Goal: Information Seeking & Learning: Learn about a topic

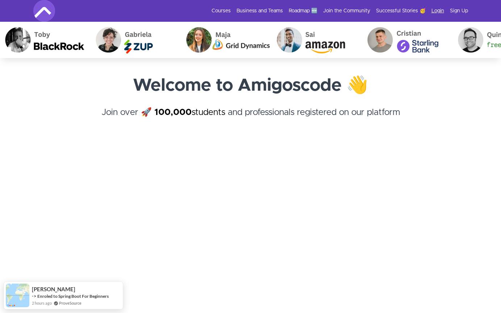
click at [437, 13] on link "Login" at bounding box center [437, 10] width 13 height 7
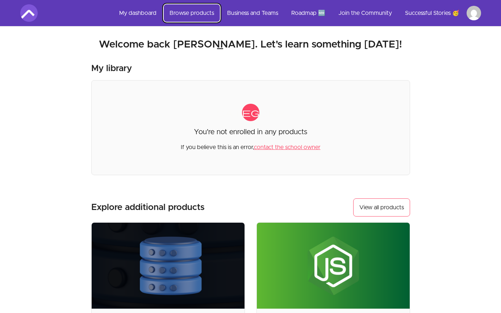
click at [200, 19] on link "Browse products" at bounding box center [192, 12] width 56 height 17
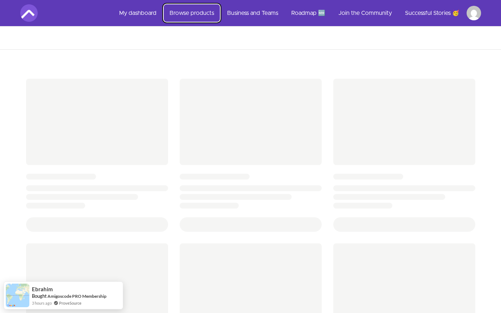
click at [209, 18] on link "Browse products" at bounding box center [192, 12] width 56 height 17
click at [147, 17] on link "My dashboard" at bounding box center [137, 12] width 49 height 17
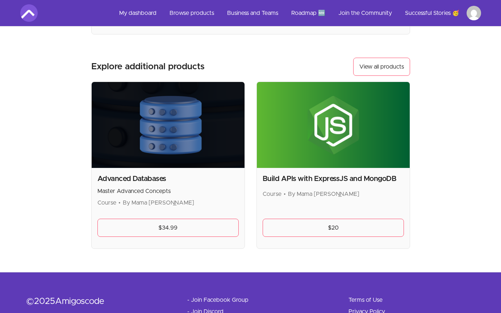
scroll to position [122, 0]
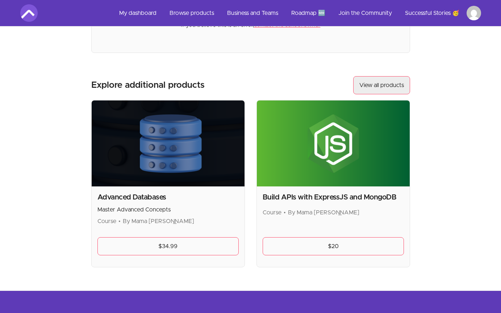
click at [379, 85] on link "View all products" at bounding box center [381, 85] width 57 height 18
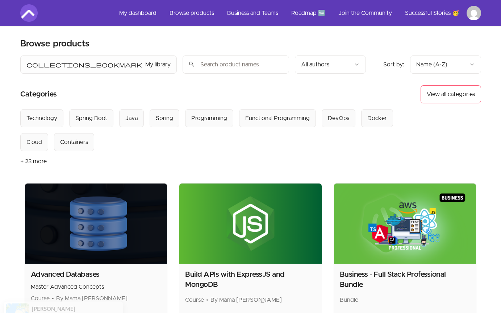
scroll to position [21, 0]
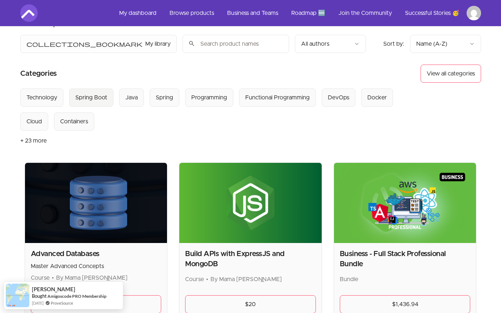
click at [97, 95] on div "Spring Boot" at bounding box center [91, 97] width 32 height 9
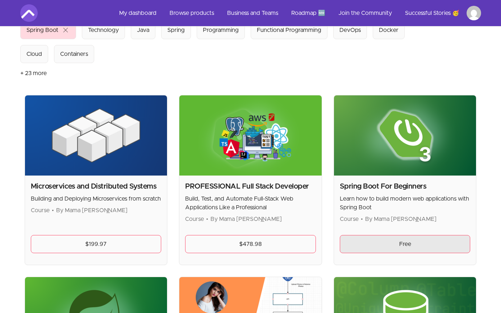
scroll to position [87, 0]
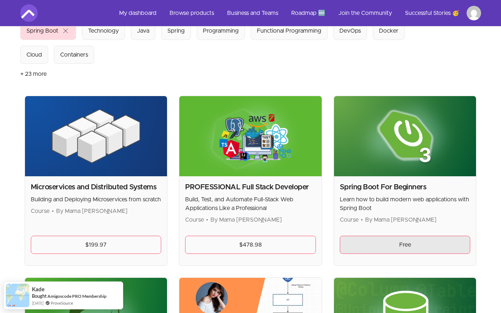
click at [396, 250] on link "Free" at bounding box center [405, 244] width 131 height 18
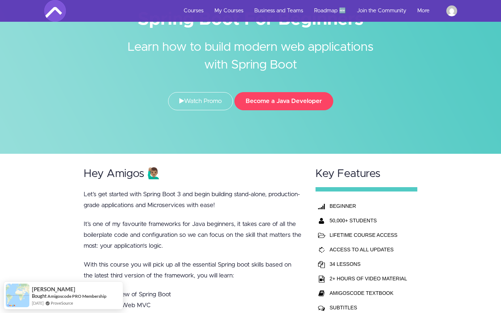
scroll to position [3, 0]
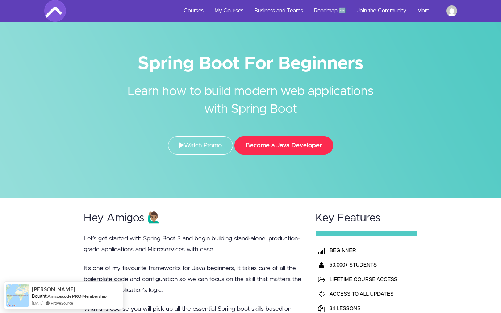
click at [280, 148] on button "Become a Java Developer" at bounding box center [283, 145] width 99 height 18
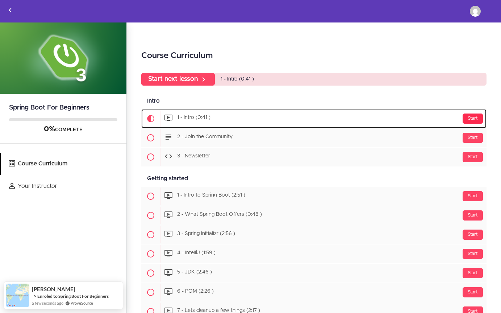
click at [475, 120] on div "Start" at bounding box center [473, 118] width 20 height 10
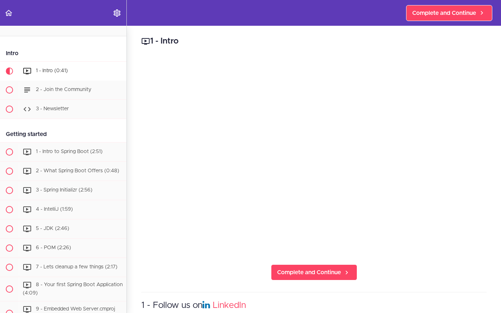
scroll to position [48, 0]
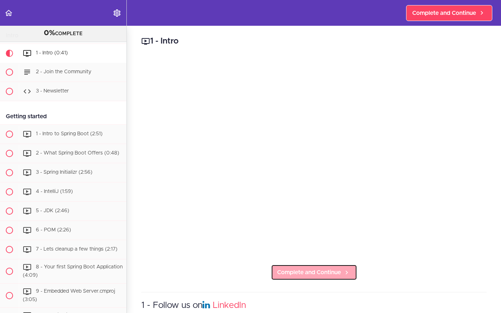
click at [311, 270] on span "Complete and Continue" at bounding box center [309, 272] width 64 height 9
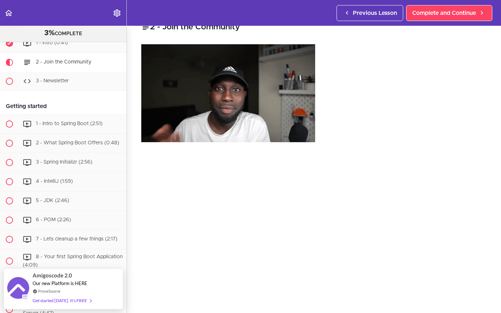
scroll to position [15, 0]
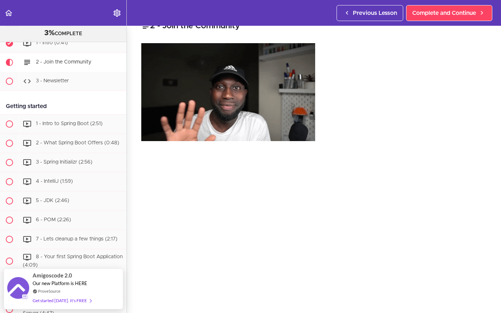
click at [244, 107] on img at bounding box center [228, 92] width 174 height 98
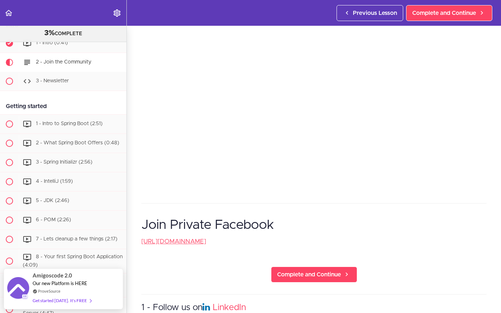
scroll to position [0, 0]
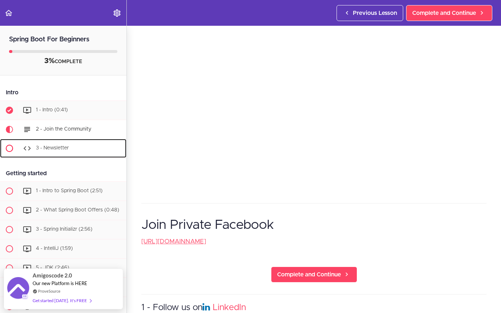
click at [69, 147] on div "3 - Newsletter" at bounding box center [73, 148] width 108 height 16
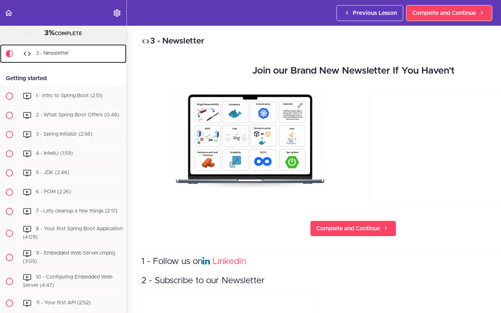
scroll to position [86, 0]
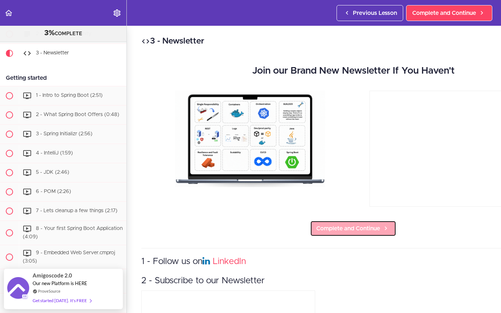
click at [326, 224] on span "Complete and Continue" at bounding box center [348, 228] width 64 height 9
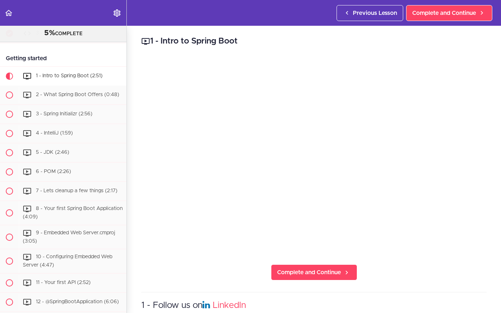
scroll to position [120, 0]
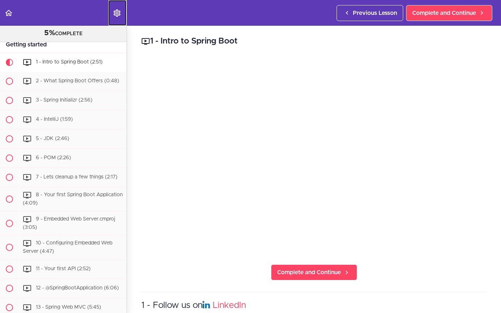
click at [115, 12] on icon "Settings Menu" at bounding box center [117, 13] width 9 height 9
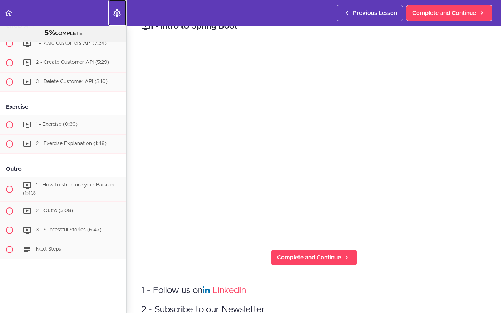
scroll to position [0, 0]
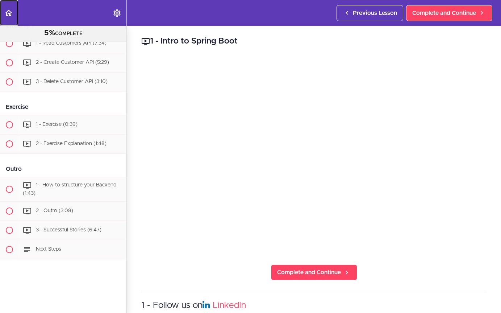
click at [6, 9] on icon "Back to course curriculum" at bounding box center [8, 13] width 9 height 9
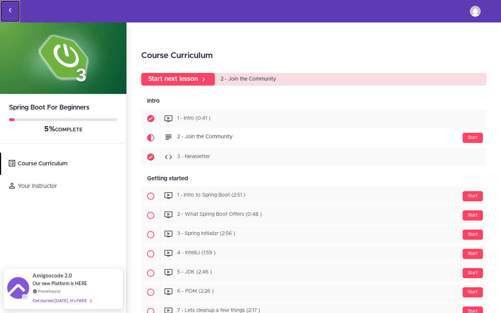
click at [14, 13] on icon "Back to courses" at bounding box center [10, 10] width 9 height 9
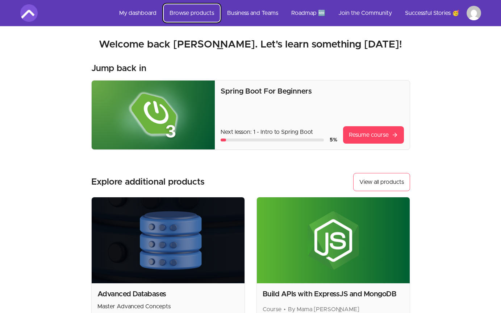
click at [192, 12] on link "Browse products" at bounding box center [192, 12] width 56 height 17
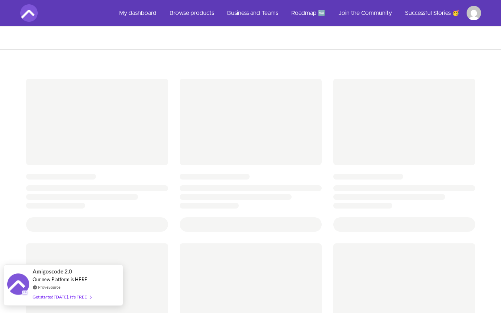
click at [64, 296] on div "Get started [DATE]. It's FREE" at bounding box center [62, 296] width 59 height 8
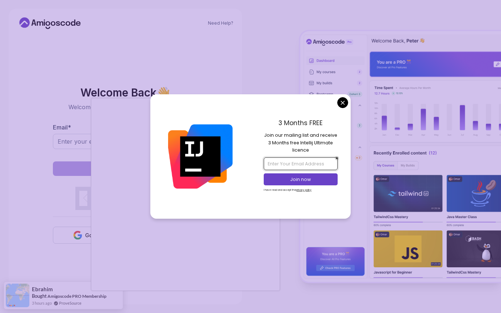
click at [291, 165] on input "email" at bounding box center [301, 163] width 74 height 12
type input "sayanmohsin@outlook.com"
click at [285, 183] on button "Join now" at bounding box center [301, 179] width 74 height 12
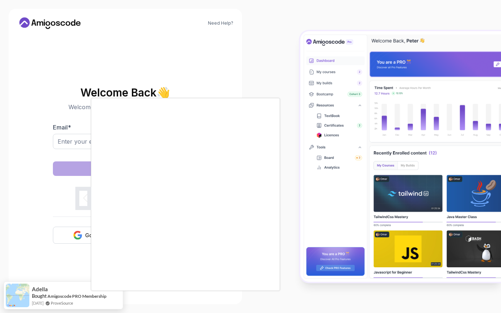
click at [296, 72] on body "Need Help? Welcome Back 👋 Welcome back! Please enter your details. Email * Sign…" at bounding box center [250, 156] width 501 height 313
click at [228, 67] on div at bounding box center [250, 156] width 501 height 313
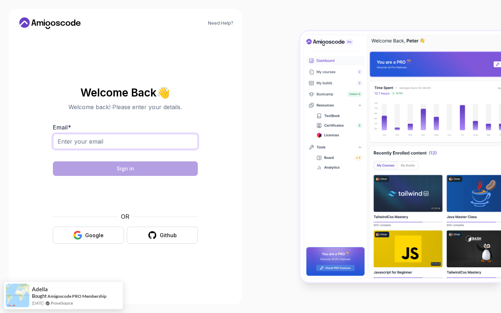
click at [135, 146] on input "Email *" at bounding box center [125, 141] width 145 height 15
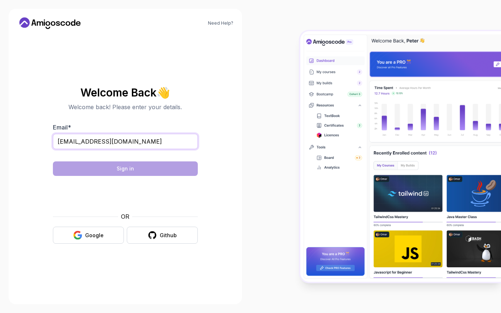
type input "sayanmohsin@outlook.com"
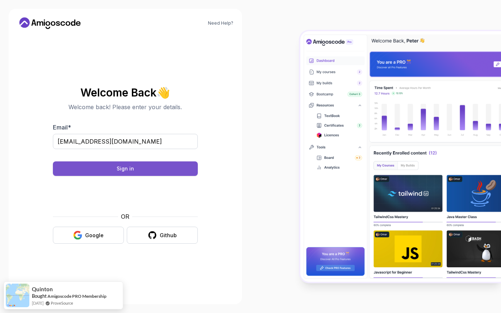
click at [127, 170] on div "Sign in" at bounding box center [125, 168] width 17 height 7
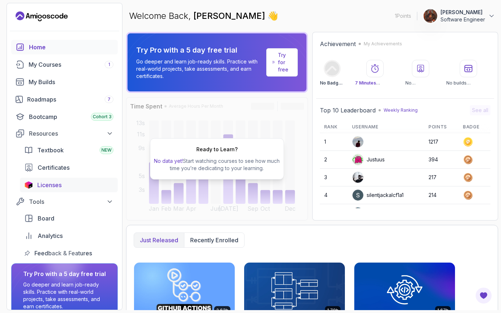
click at [55, 184] on span "Licenses" at bounding box center [49, 184] width 24 height 9
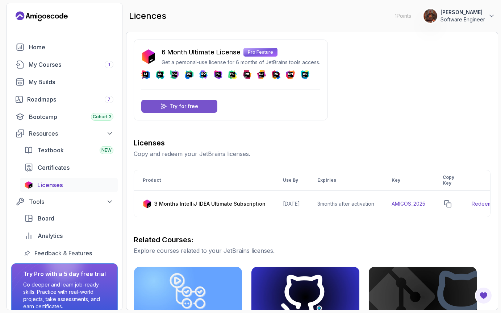
click at [180, 110] on div "Try for free" at bounding box center [179, 106] width 76 height 13
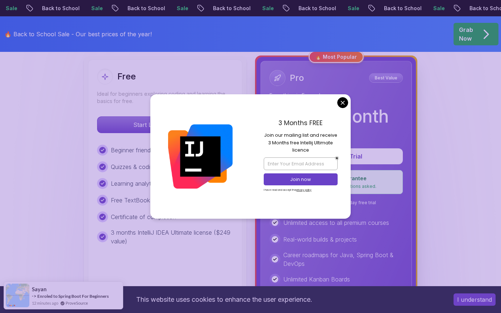
scroll to position [210, 0]
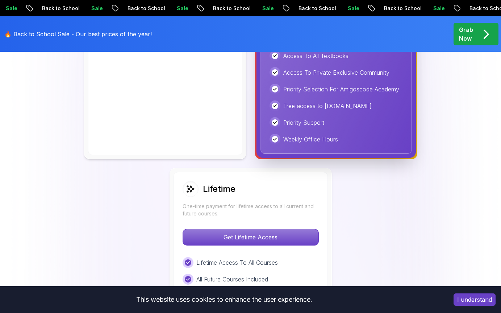
scroll to position [505, 0]
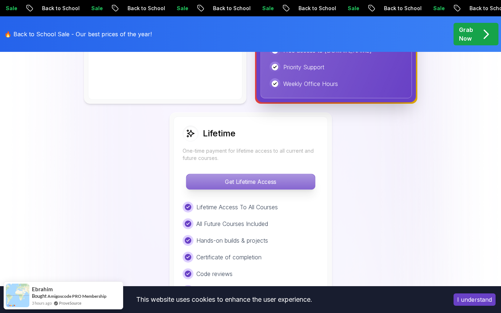
click at [251, 178] on p "Get Lifetime Access" at bounding box center [250, 181] width 129 height 15
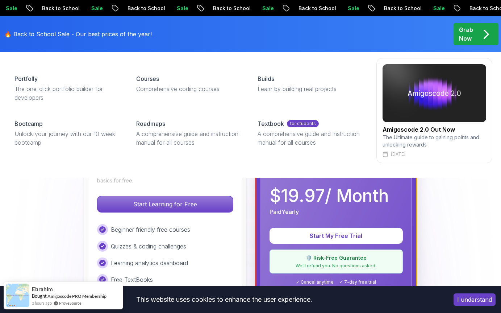
scroll to position [143, 0]
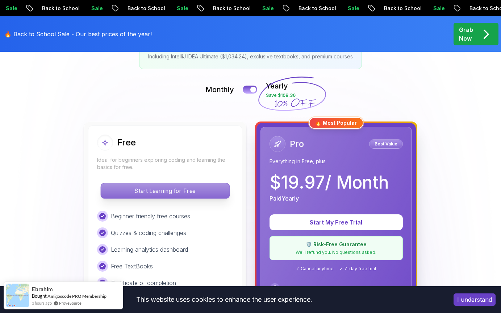
click at [174, 193] on p "Start Learning for Free" at bounding box center [165, 190] width 129 height 15
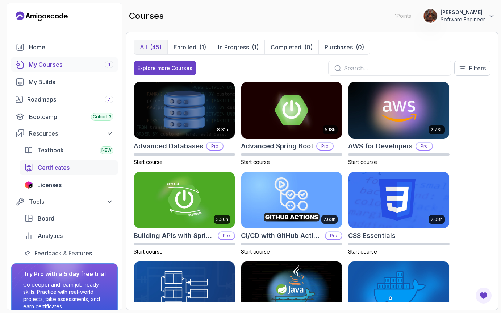
click at [58, 169] on span "Certificates" at bounding box center [54, 167] width 32 height 9
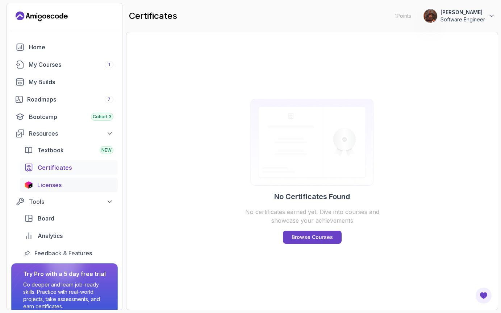
click at [57, 184] on span "Licenses" at bounding box center [49, 184] width 24 height 9
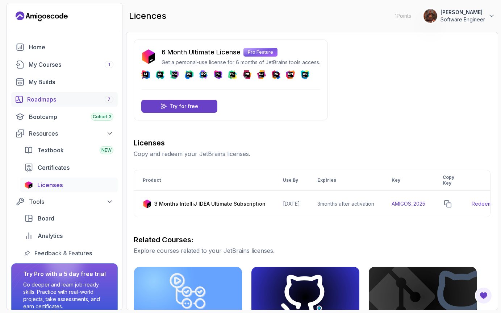
click at [59, 101] on div "Roadmaps 7" at bounding box center [70, 99] width 86 height 9
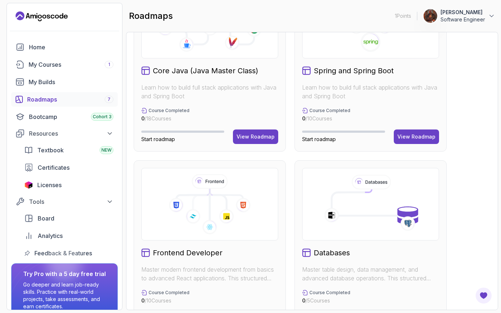
scroll to position [169, 0]
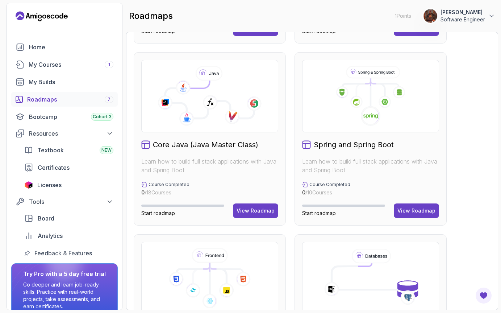
click at [251, 202] on div "Core Java (Java Master Class) Learn how to build full stack applications with J…" at bounding box center [210, 138] width 152 height 173
click at [251, 207] on div "View Roadmap" at bounding box center [256, 210] width 38 height 7
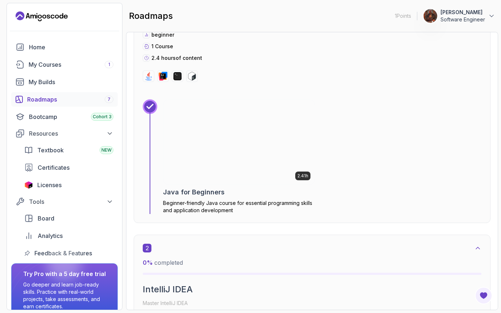
scroll to position [355, 0]
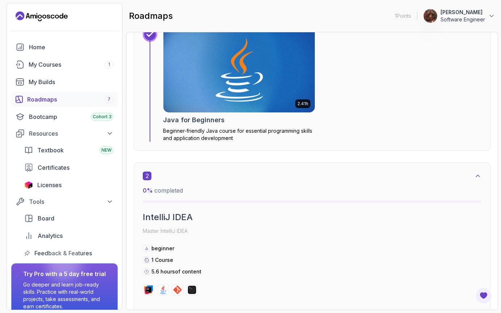
click at [235, 98] on img at bounding box center [239, 69] width 159 height 89
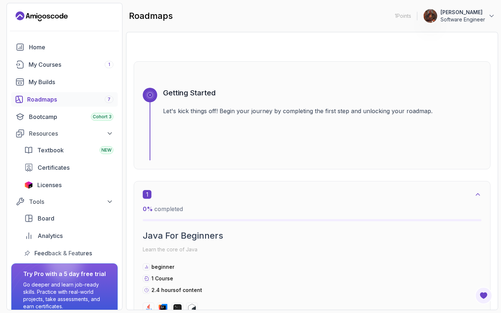
scroll to position [0, 0]
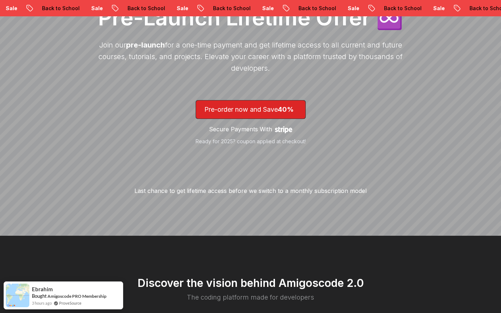
scroll to position [159, 0]
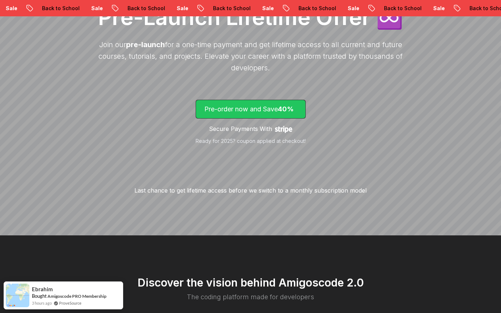
click at [263, 113] on p "Pre-order now and Save 40%" at bounding box center [250, 109] width 93 height 10
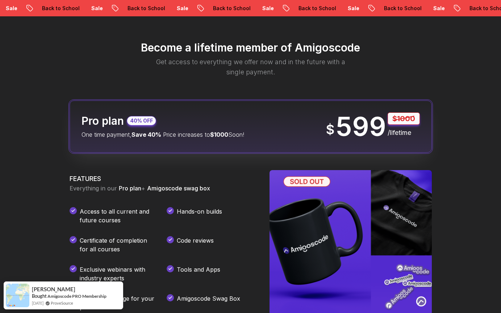
scroll to position [858, 0]
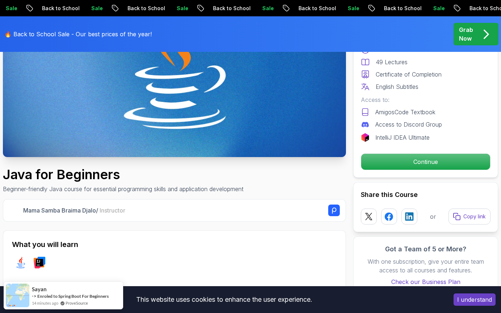
scroll to position [114, 0]
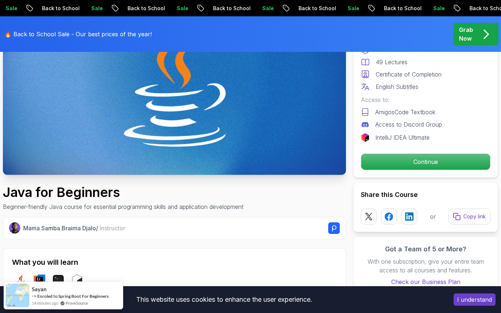
click at [213, 140] on img at bounding box center [174, 78] width 343 height 193
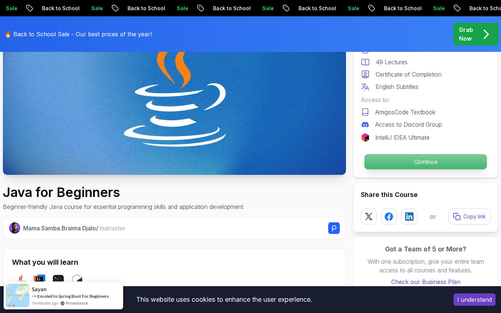
click at [407, 159] on p "Continue" at bounding box center [425, 161] width 122 height 15
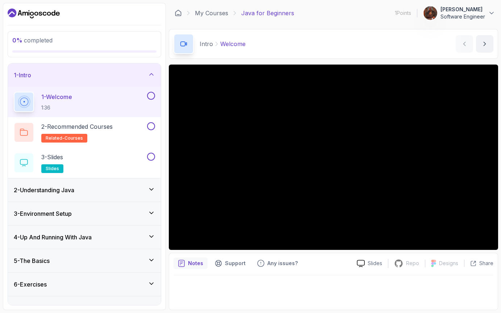
click at [460, 18] on p "Software Engineer" at bounding box center [462, 16] width 45 height 7
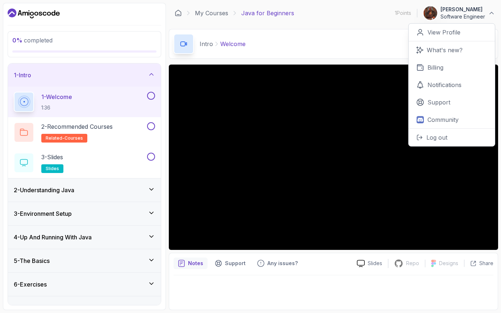
click at [301, 36] on div "Intro Welcome Welcome by nelson" at bounding box center [333, 44] width 329 height 30
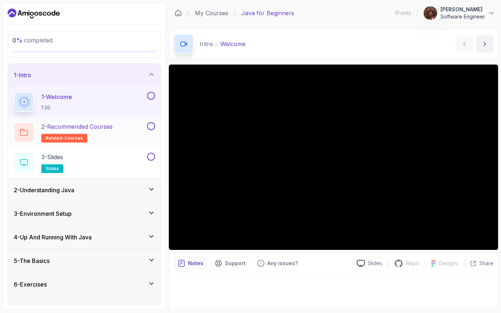
click at [102, 139] on h2 "2 - Recommended Courses related-courses" at bounding box center [76, 132] width 71 height 20
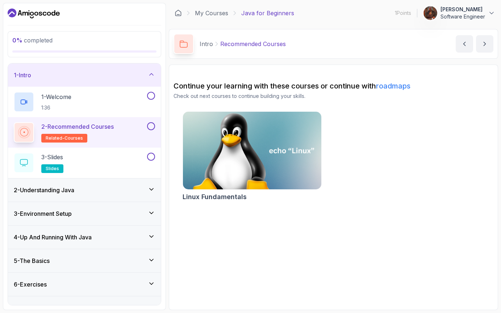
click at [271, 157] on img at bounding box center [251, 150] width 145 height 81
click at [79, 155] on div "3 - Slides slides" at bounding box center [80, 162] width 132 height 20
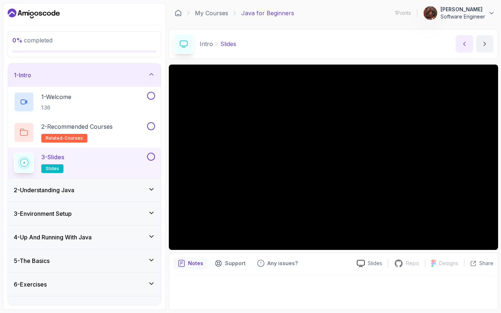
click at [464, 46] on icon "previous content" at bounding box center [464, 43] width 7 height 7
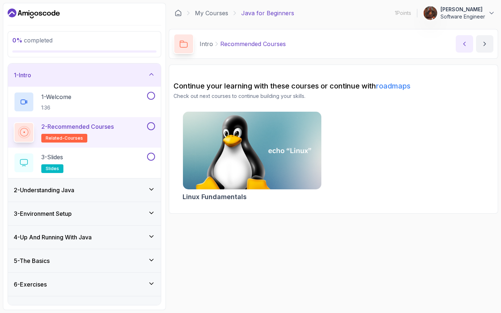
click at [464, 46] on icon "previous content" at bounding box center [464, 43] width 7 height 7
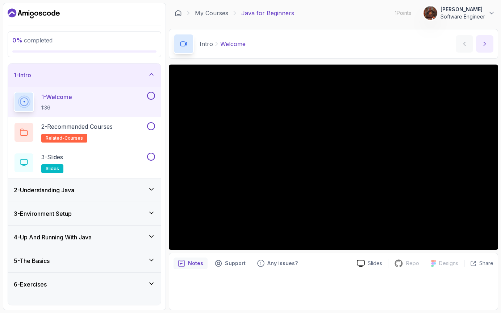
click at [485, 41] on icon "next content" at bounding box center [484, 43] width 7 height 7
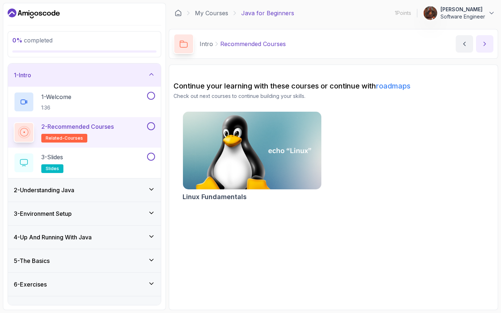
click at [485, 41] on icon "next content" at bounding box center [484, 43] width 7 height 7
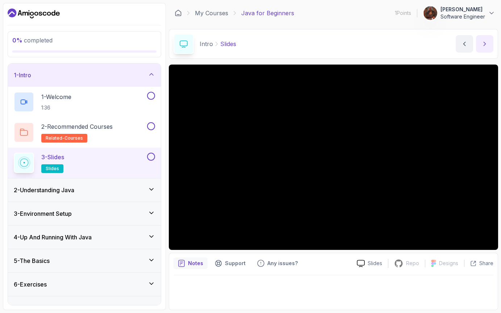
click at [485, 49] on button "next content" at bounding box center [484, 43] width 17 height 17
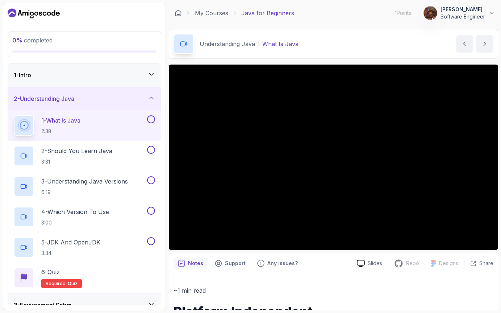
scroll to position [105, 0]
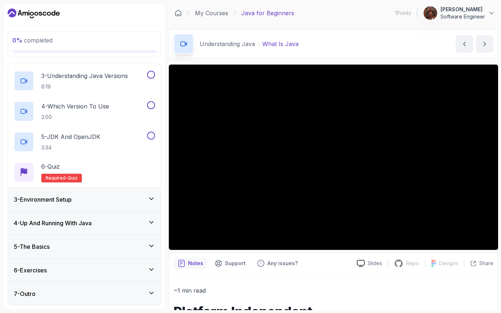
click at [144, 246] on div "5 - The Basics" at bounding box center [84, 246] width 141 height 9
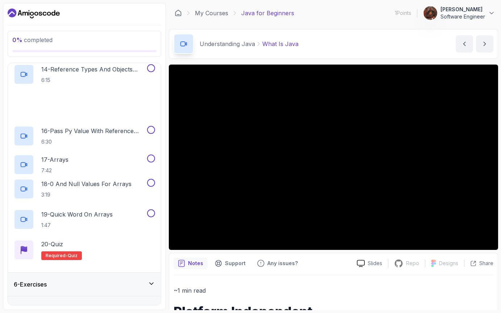
scroll to position [531, 0]
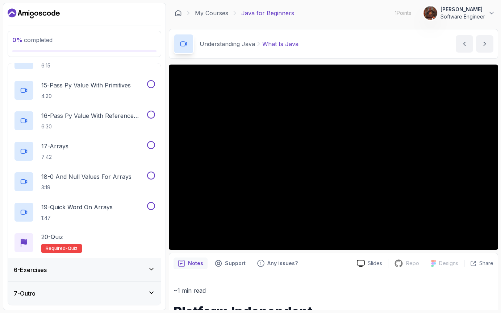
click at [111, 275] on div "6 - Exercises" at bounding box center [84, 269] width 153 height 23
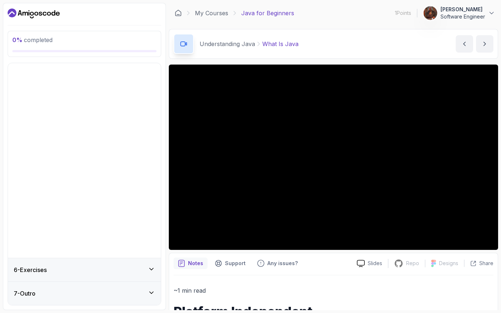
scroll to position [0, 0]
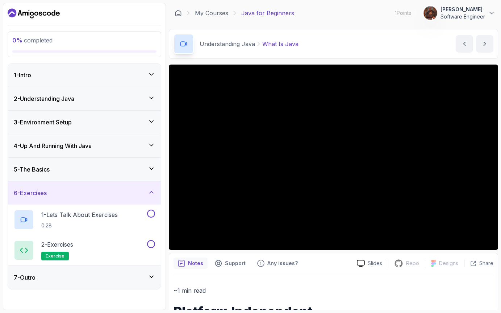
click at [79, 106] on div "2 - Understanding Java" at bounding box center [84, 98] width 153 height 23
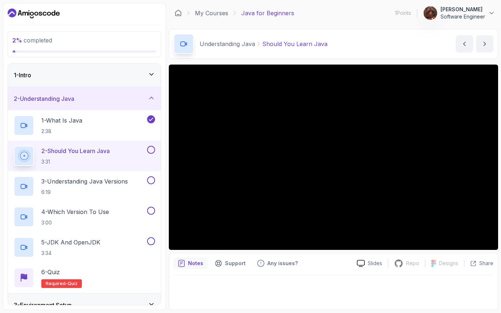
click at [374, 47] on div "Understanding Java Should You Learn Java Should You Learn Java by nelson" at bounding box center [333, 44] width 329 height 30
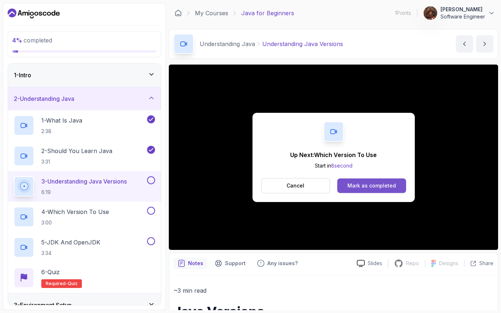
click at [365, 187] on div "Mark as completed" at bounding box center [371, 185] width 49 height 7
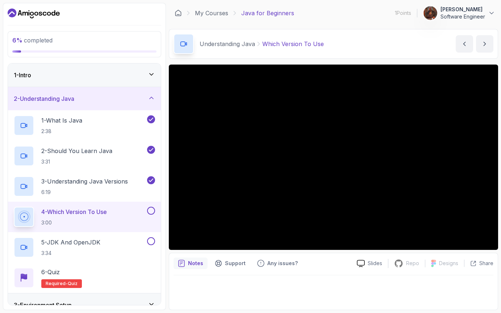
click at [96, 215] on p "4 - Which Version To Use" at bounding box center [74, 211] width 66 height 9
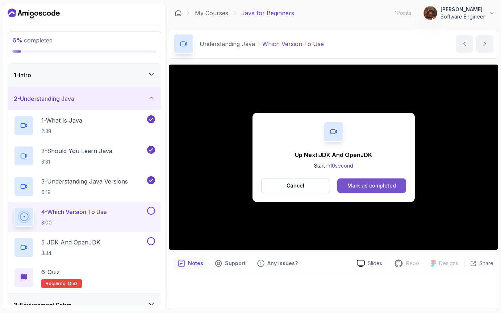
click at [368, 179] on button "Mark as completed" at bounding box center [371, 185] width 68 height 14
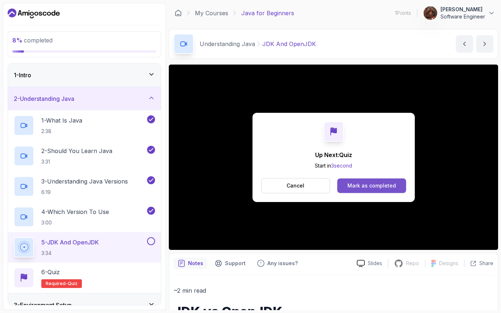
click at [377, 180] on button "Mark as completed" at bounding box center [371, 185] width 68 height 14
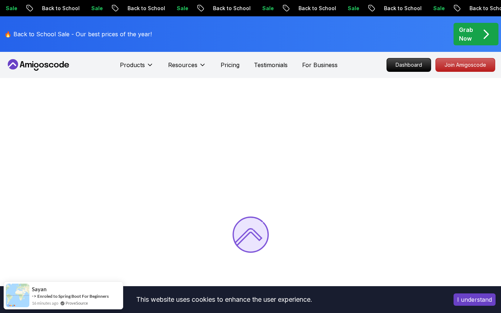
click at [473, 39] on div "Grab Now" at bounding box center [476, 33] width 34 height 17
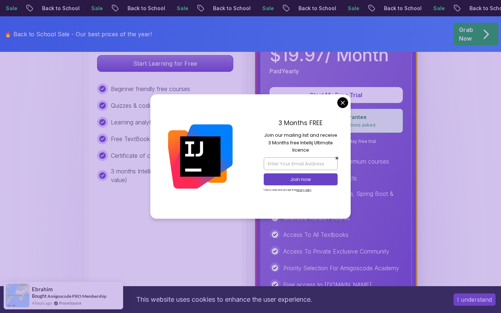
scroll to position [265, 0]
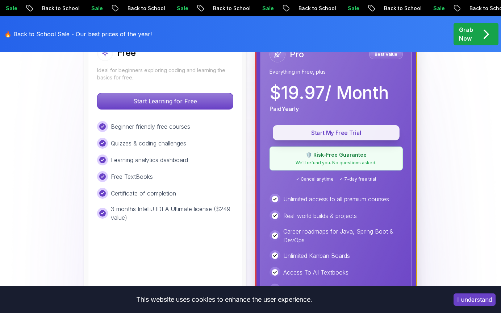
scroll to position [227, 0]
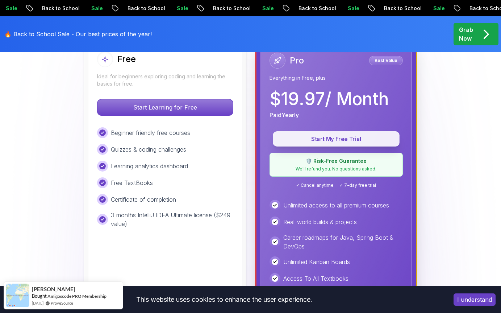
click at [353, 139] on p "Start My Free Trial" at bounding box center [336, 139] width 110 height 8
